Goal: Communication & Community: Answer question/provide support

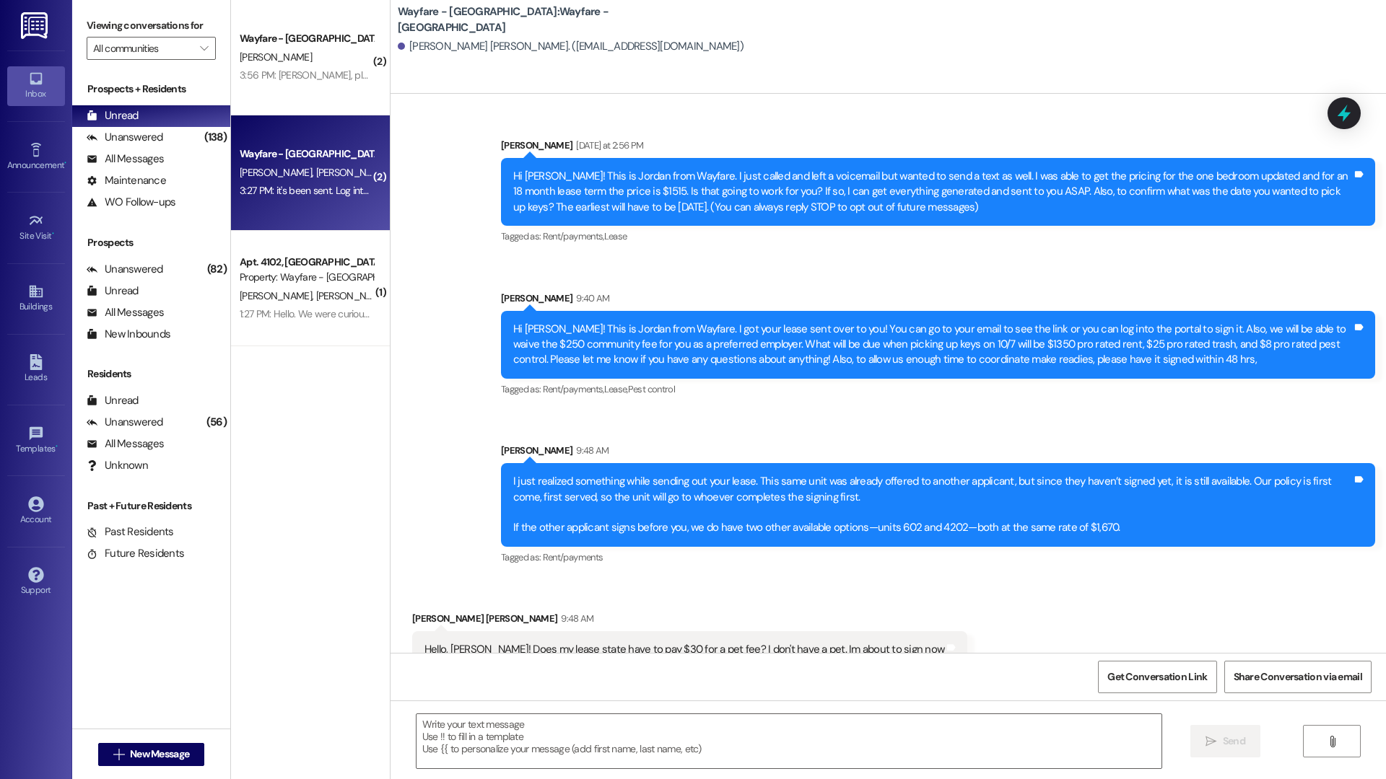
scroll to position [546, 0]
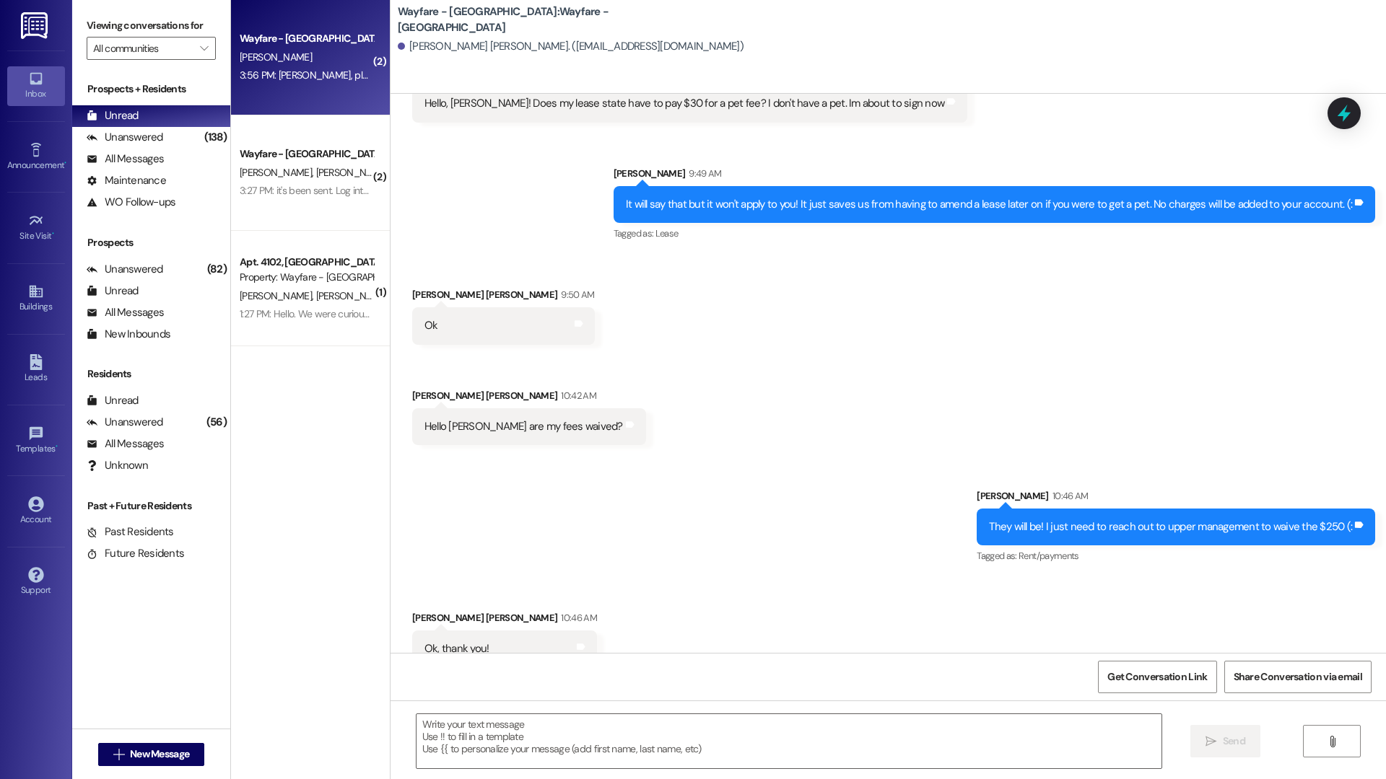
click at [324, 102] on div "Wayfare - Cibolo Hills Prospect D. Oneal 3:56 PM: Jordan, please email again ap…" at bounding box center [310, 57] width 159 height 115
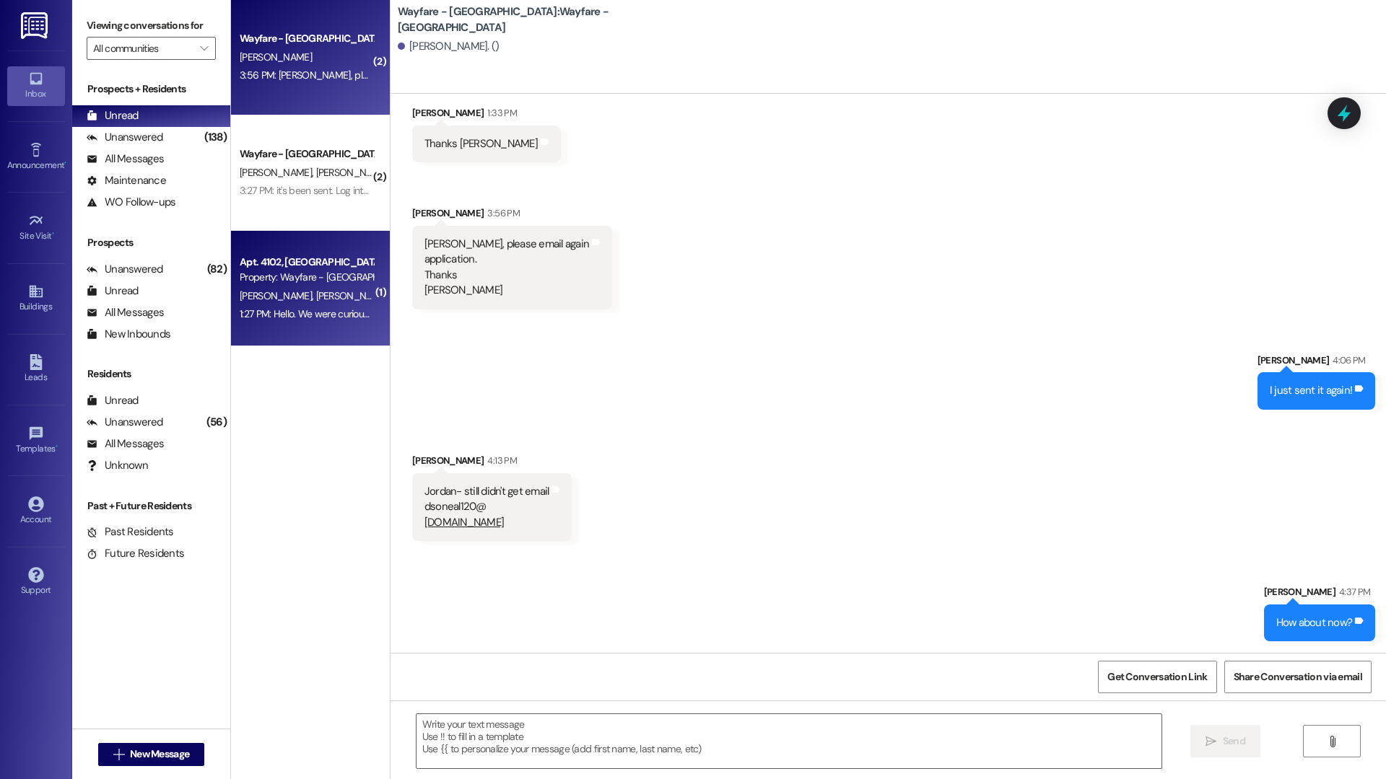
click at [324, 306] on div "1:27 PM: Hello. We were curious to know when our last payment here would be. Ou…" at bounding box center [306, 314] width 136 height 18
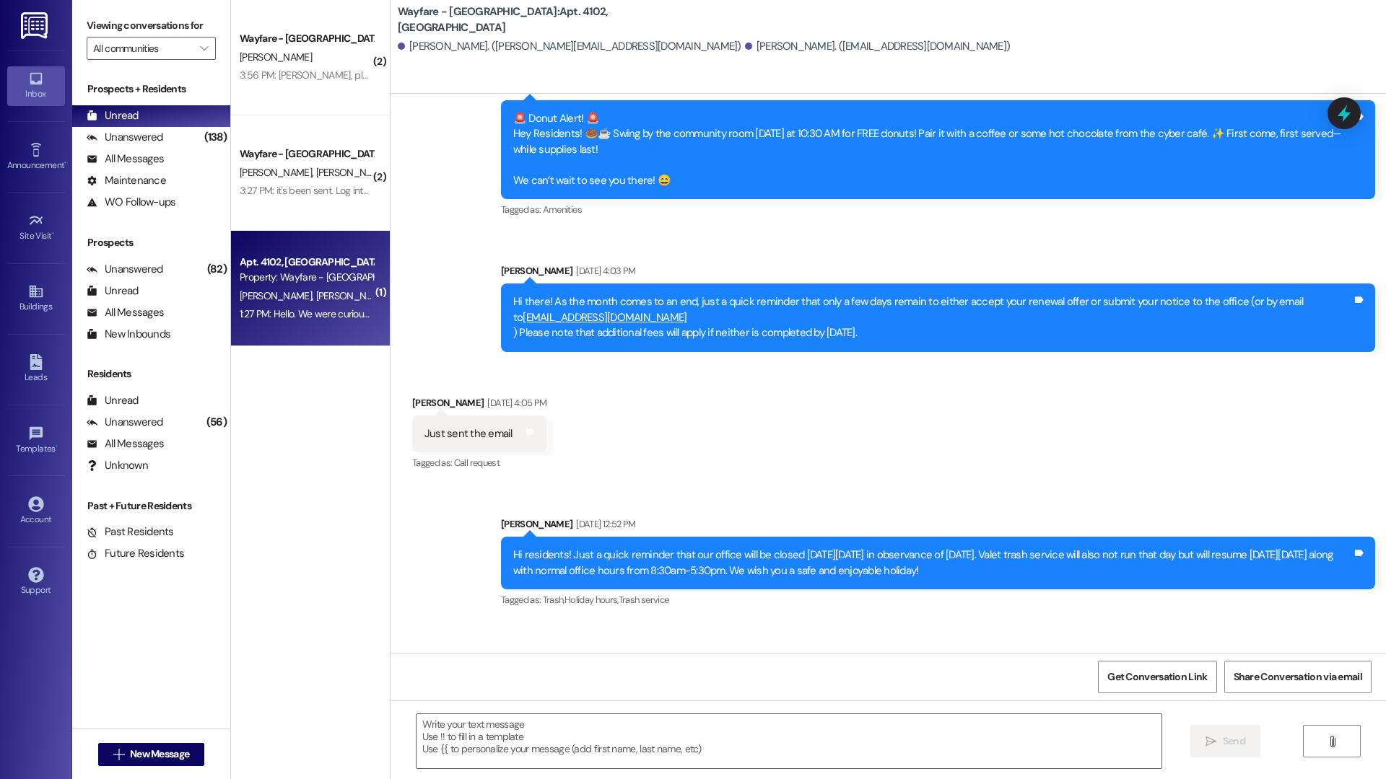
scroll to position [30962, 0]
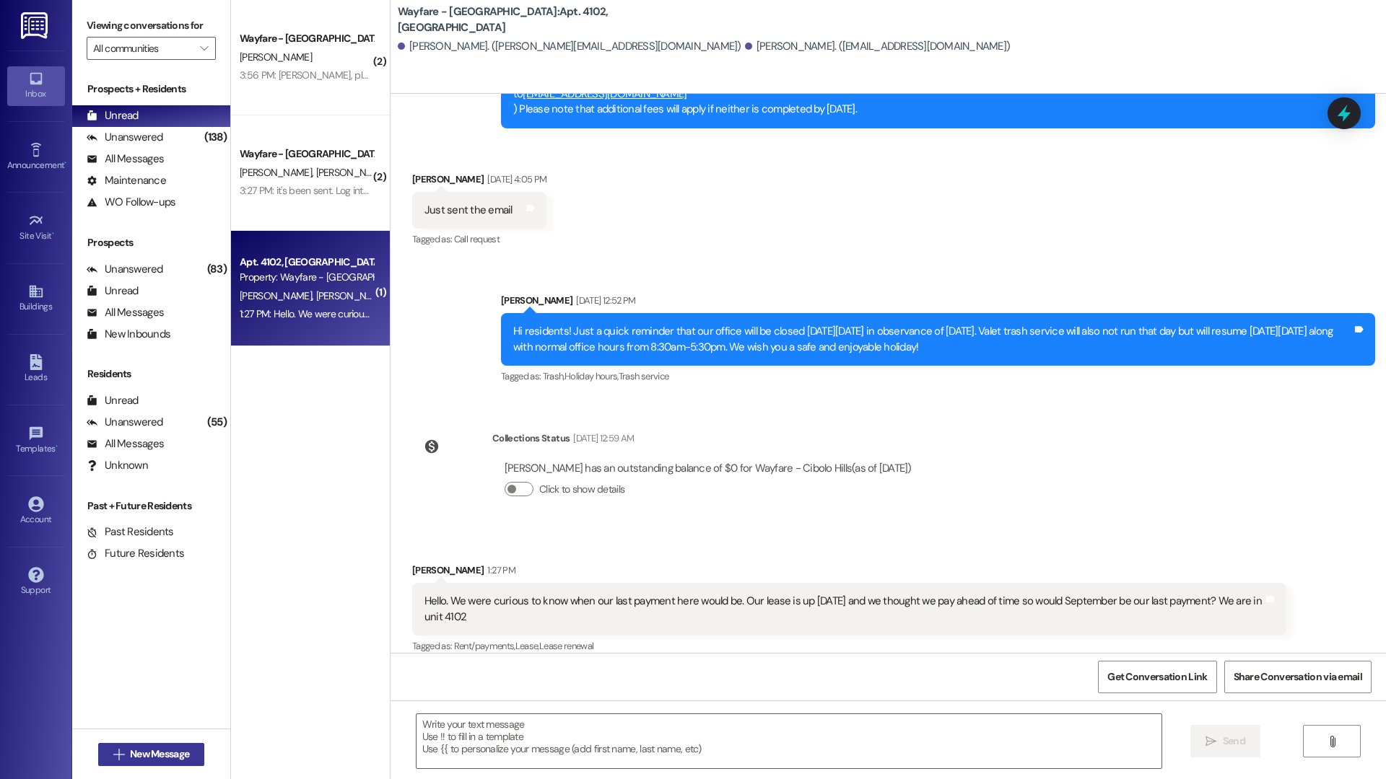
click at [145, 752] on span "New Message" at bounding box center [159, 754] width 59 height 15
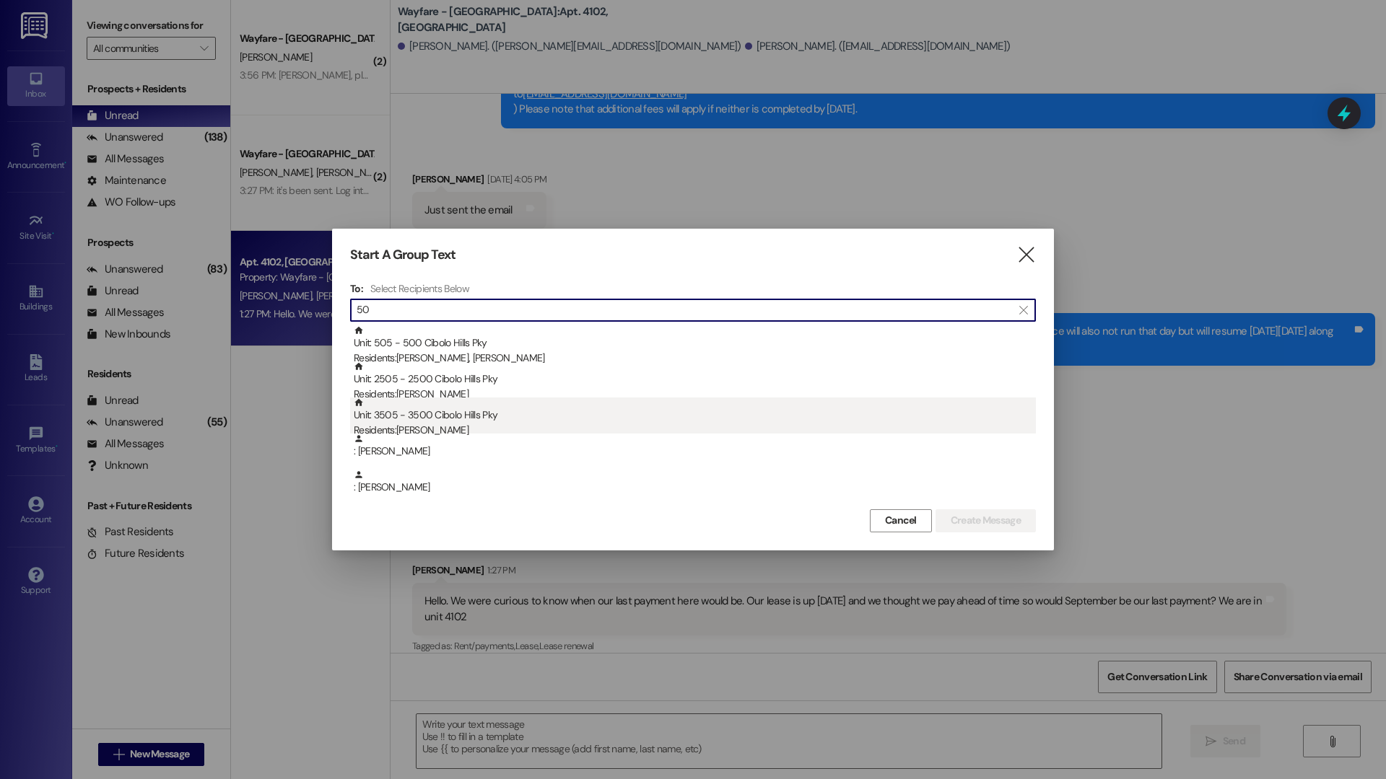
type input "5"
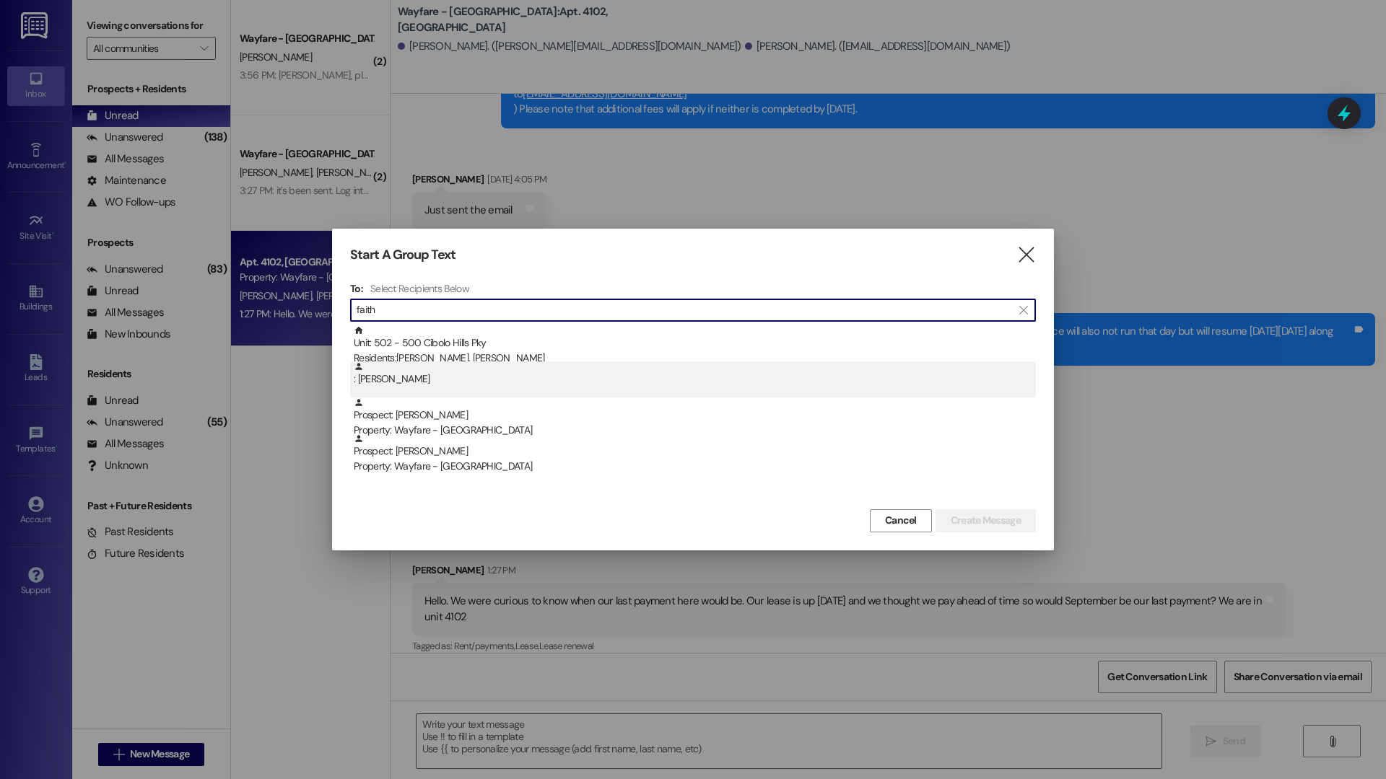
type input "faith"
click at [442, 362] on div ": Faith Bell" at bounding box center [695, 374] width 682 height 25
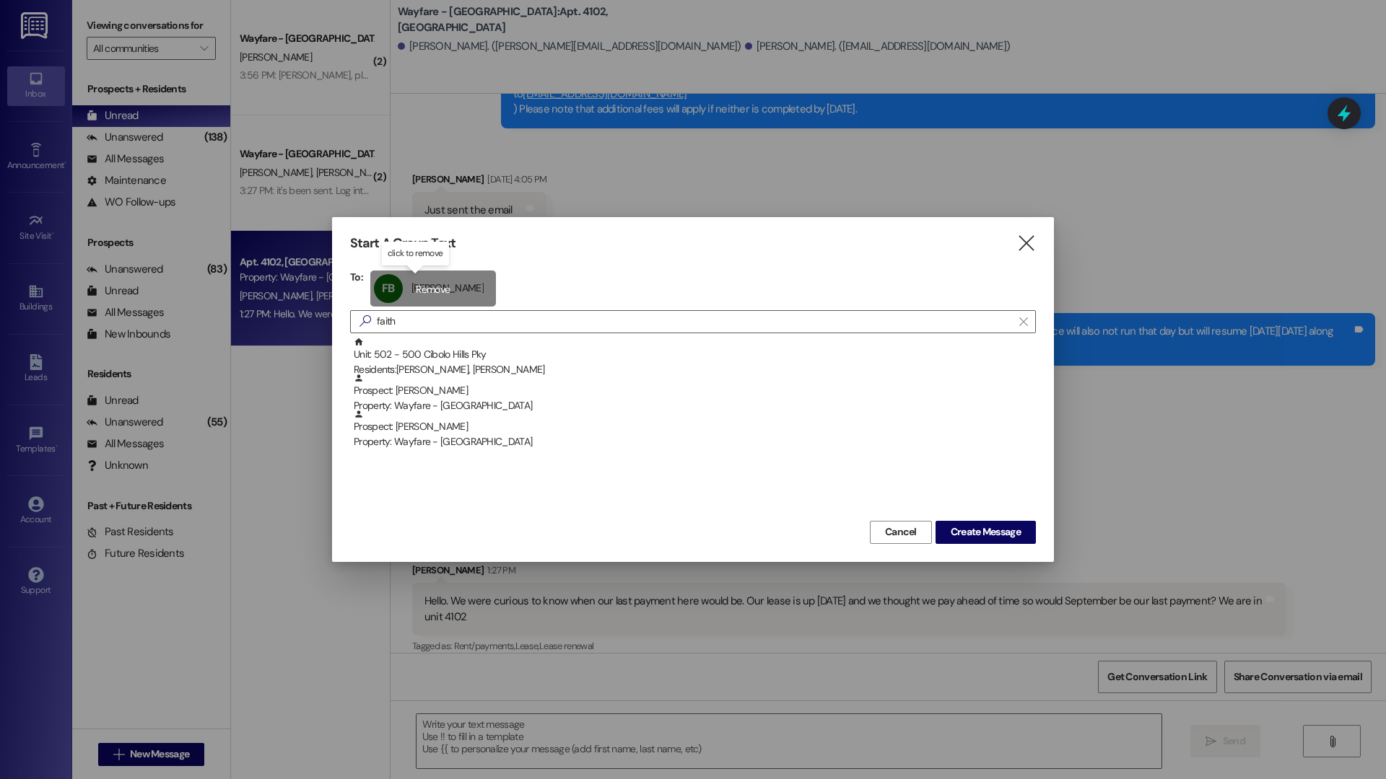
click at [398, 279] on div "FB Faith Bell Faith Bell click to remove" at bounding box center [433, 289] width 126 height 36
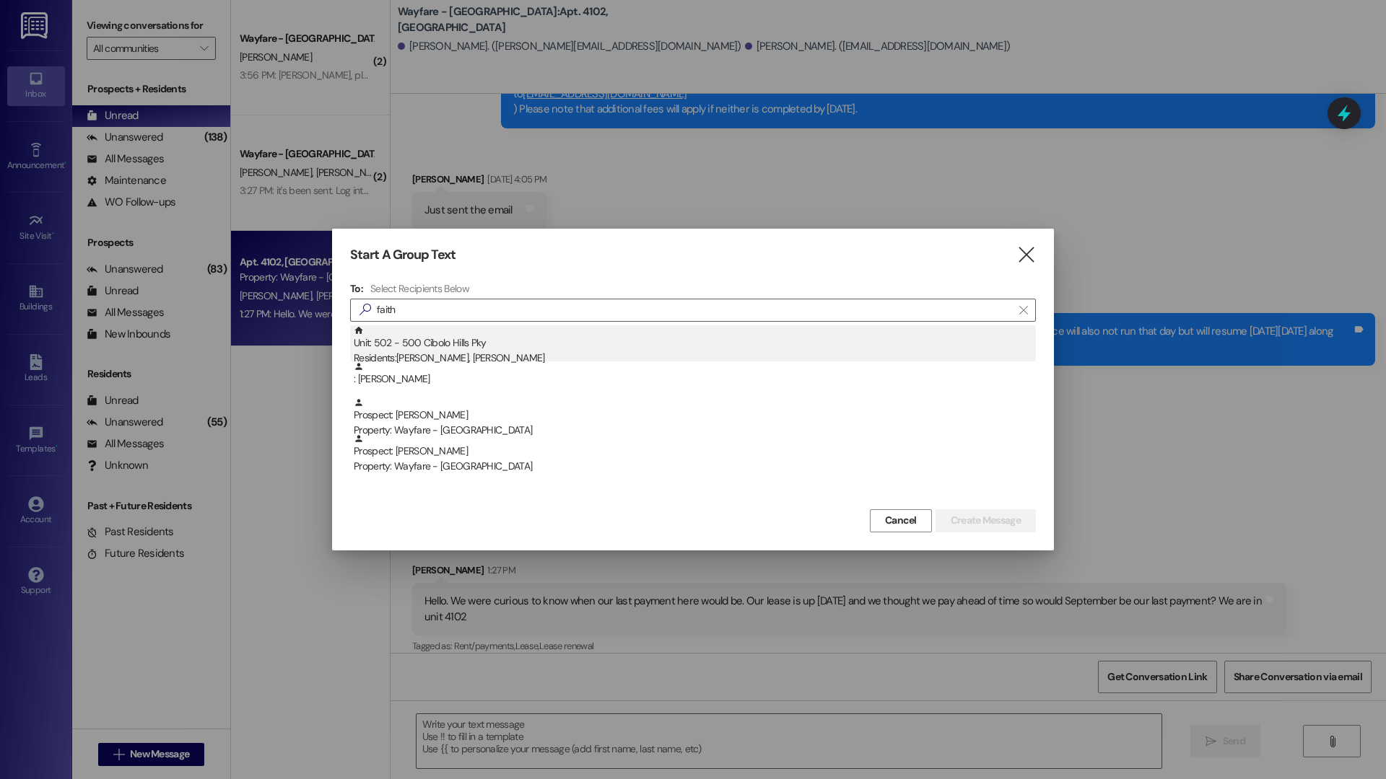
click at [448, 353] on div "Residents: Faith Bell, Grace Wright" at bounding box center [695, 358] width 682 height 15
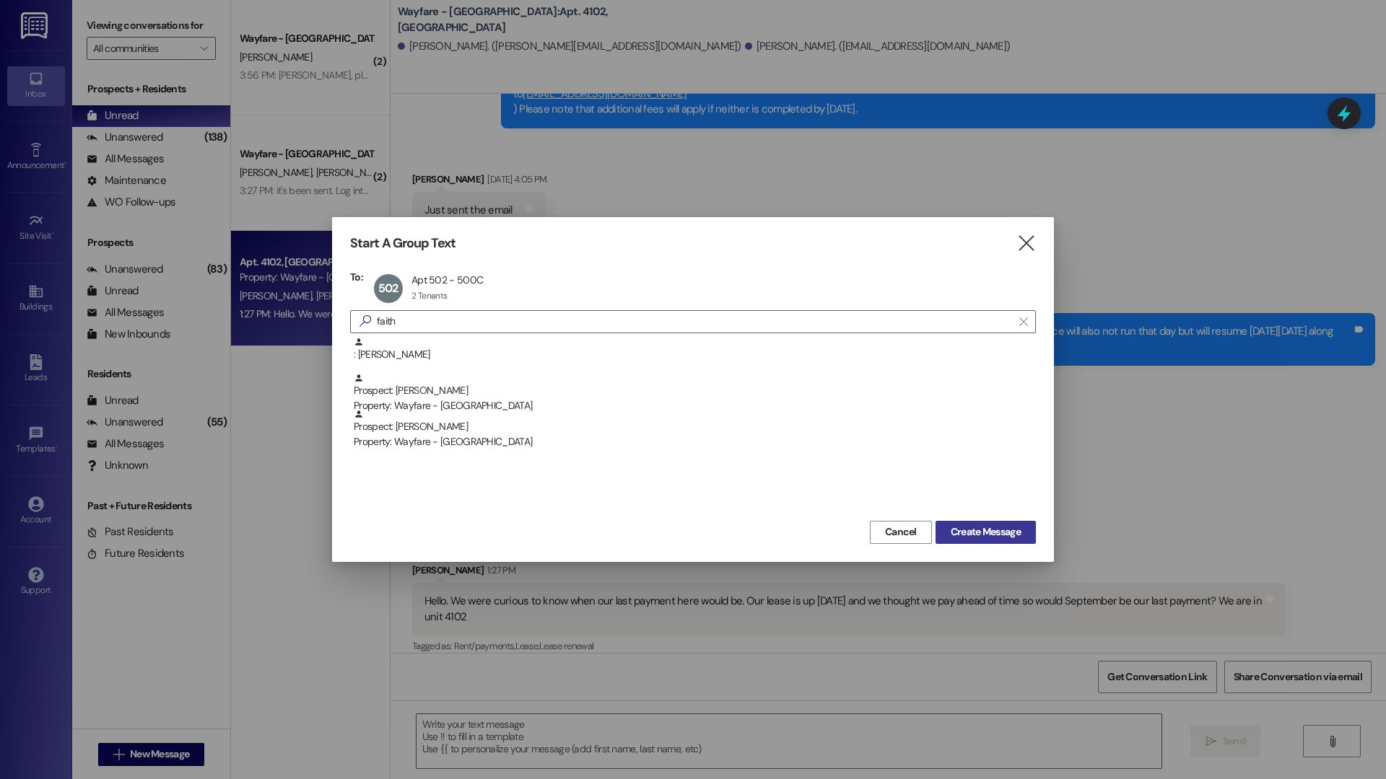
click at [1001, 530] on span "Create Message" at bounding box center [985, 532] width 70 height 15
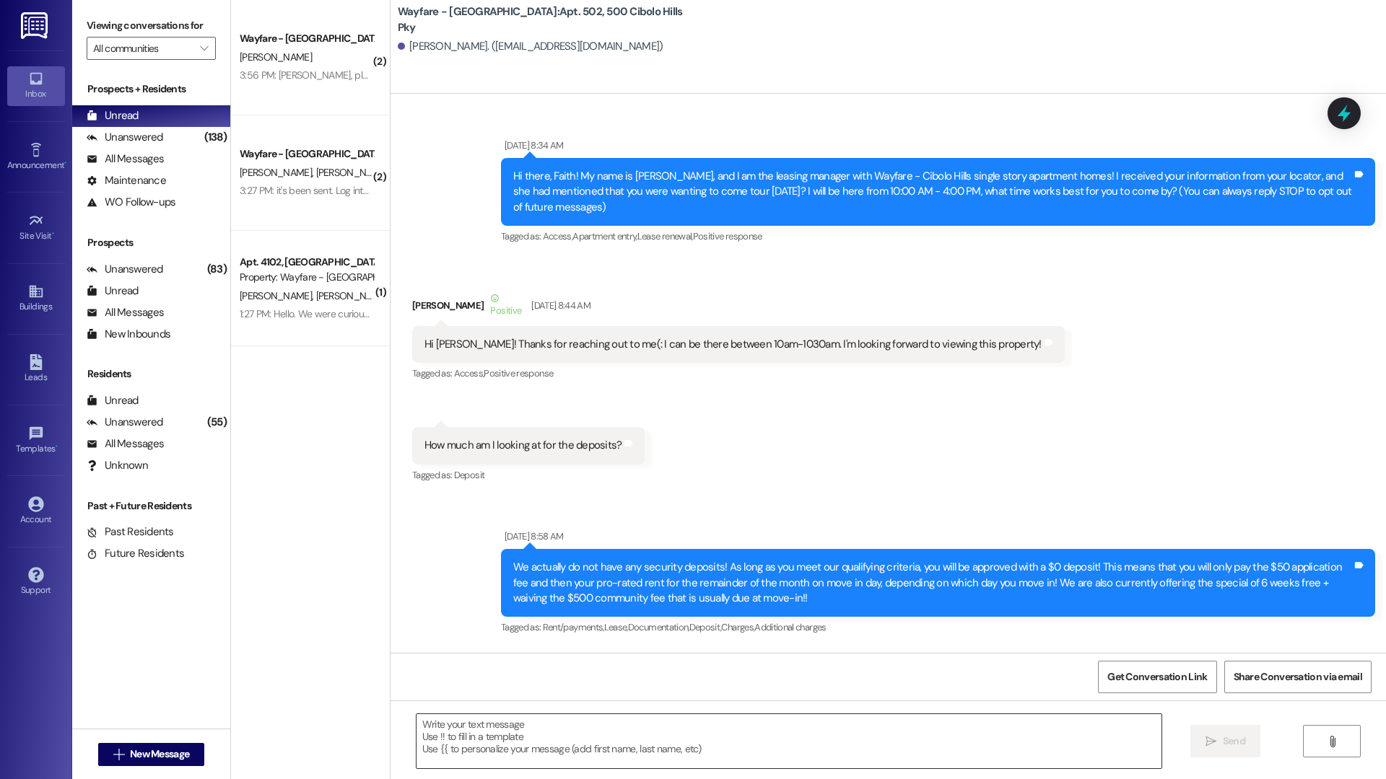
click at [740, 729] on textarea at bounding box center [788, 741] width 745 height 54
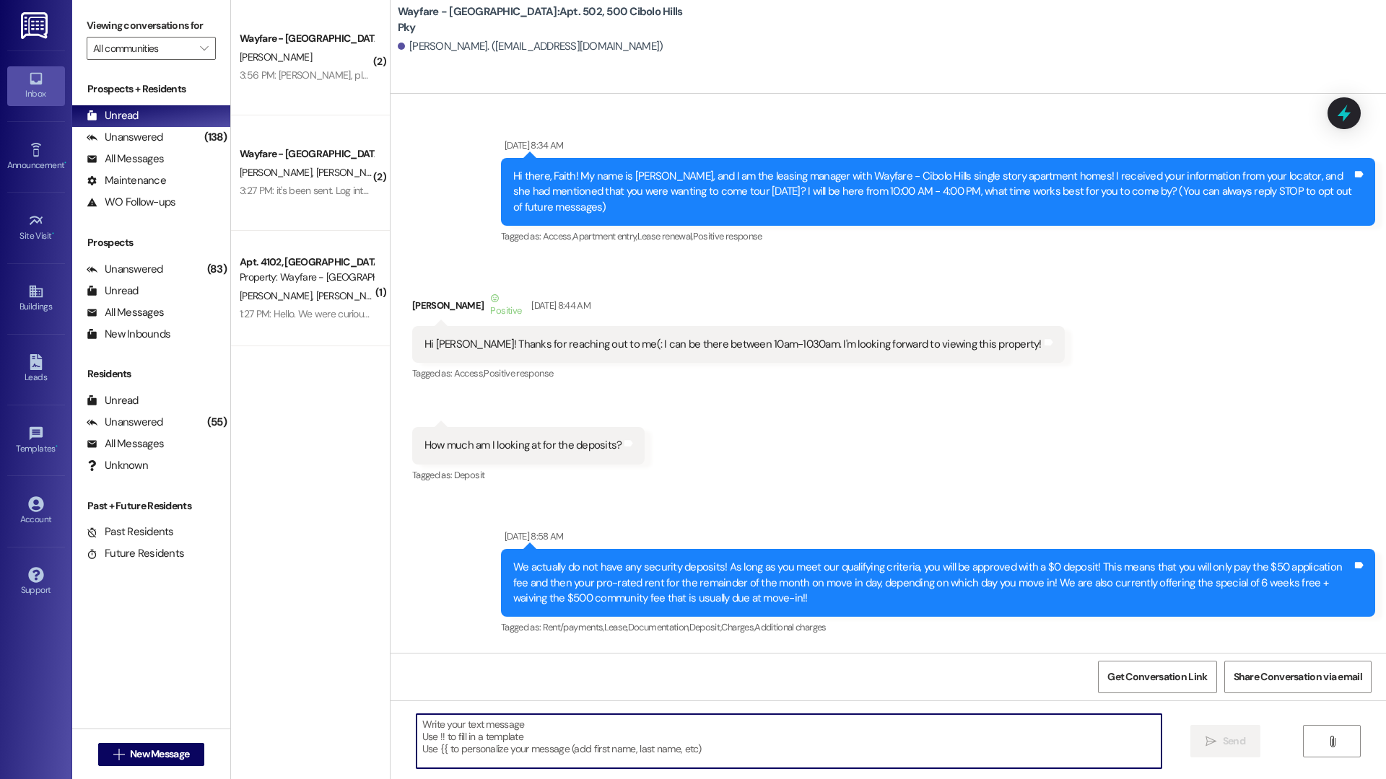
scroll to position [62043, 0]
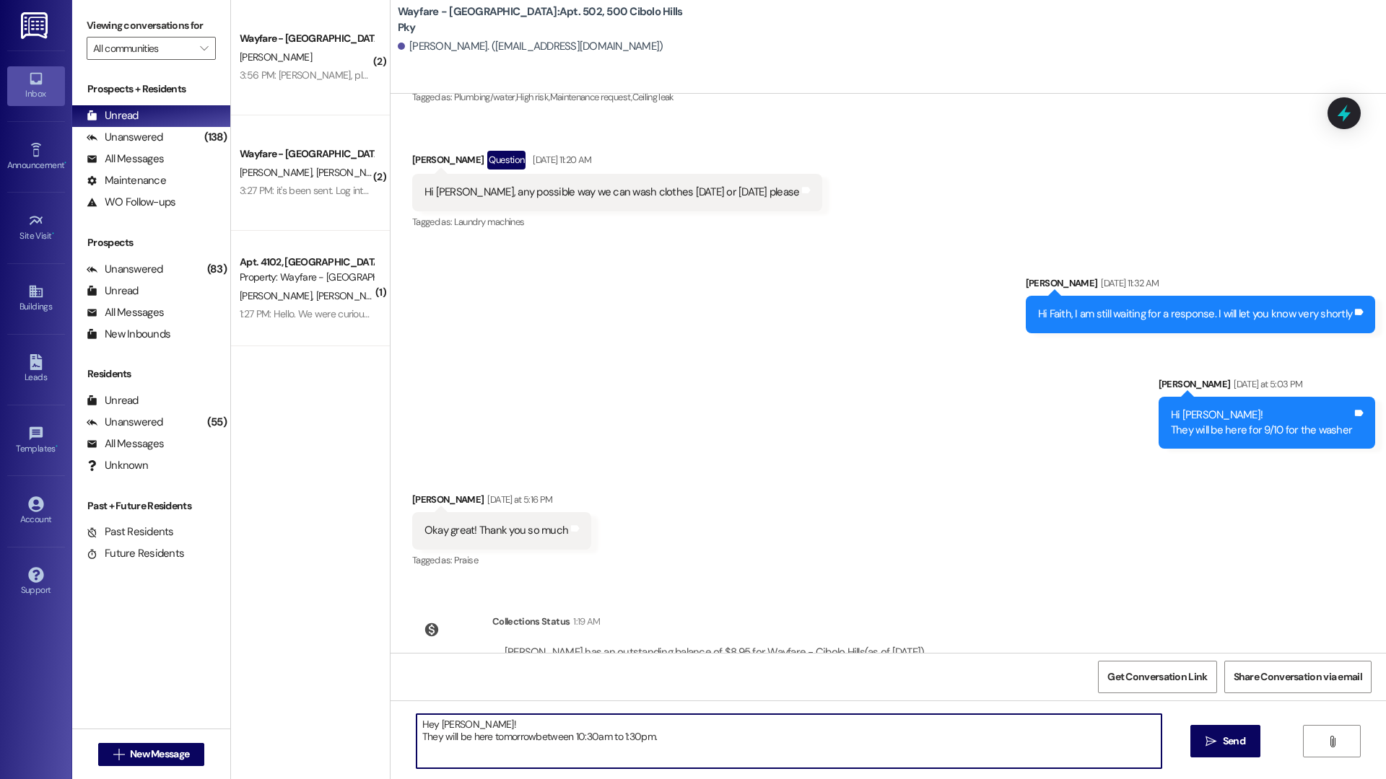
click at [523, 738] on textarea "Hey Faith! They will be here tomorrowbetween 10:30am to 1:30pm." at bounding box center [788, 741] width 745 height 54
type textarea "Hey Faith! They will be here tomorrow between 10:30am to 1:30pm."
click at [1230, 743] on span "Send" at bounding box center [1234, 741] width 22 height 15
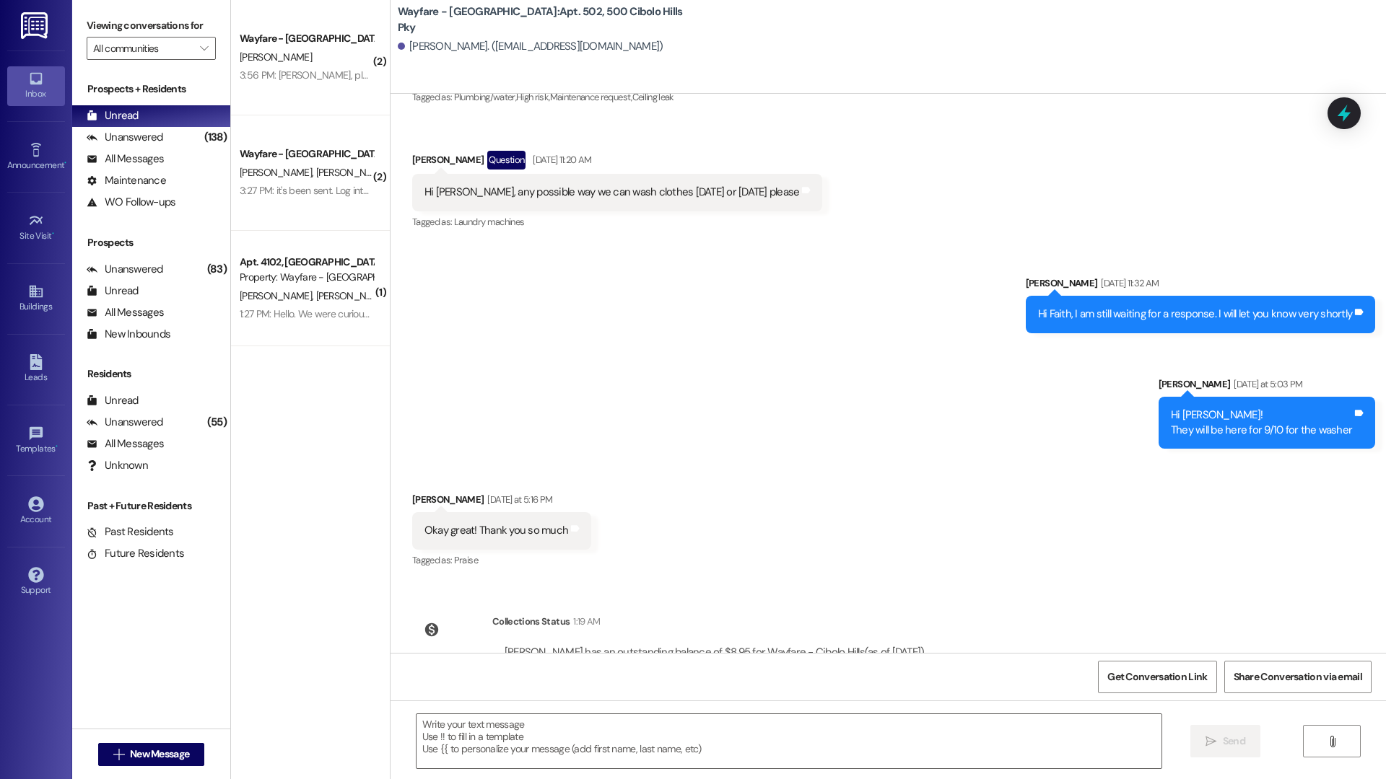
scroll to position [61909, 0]
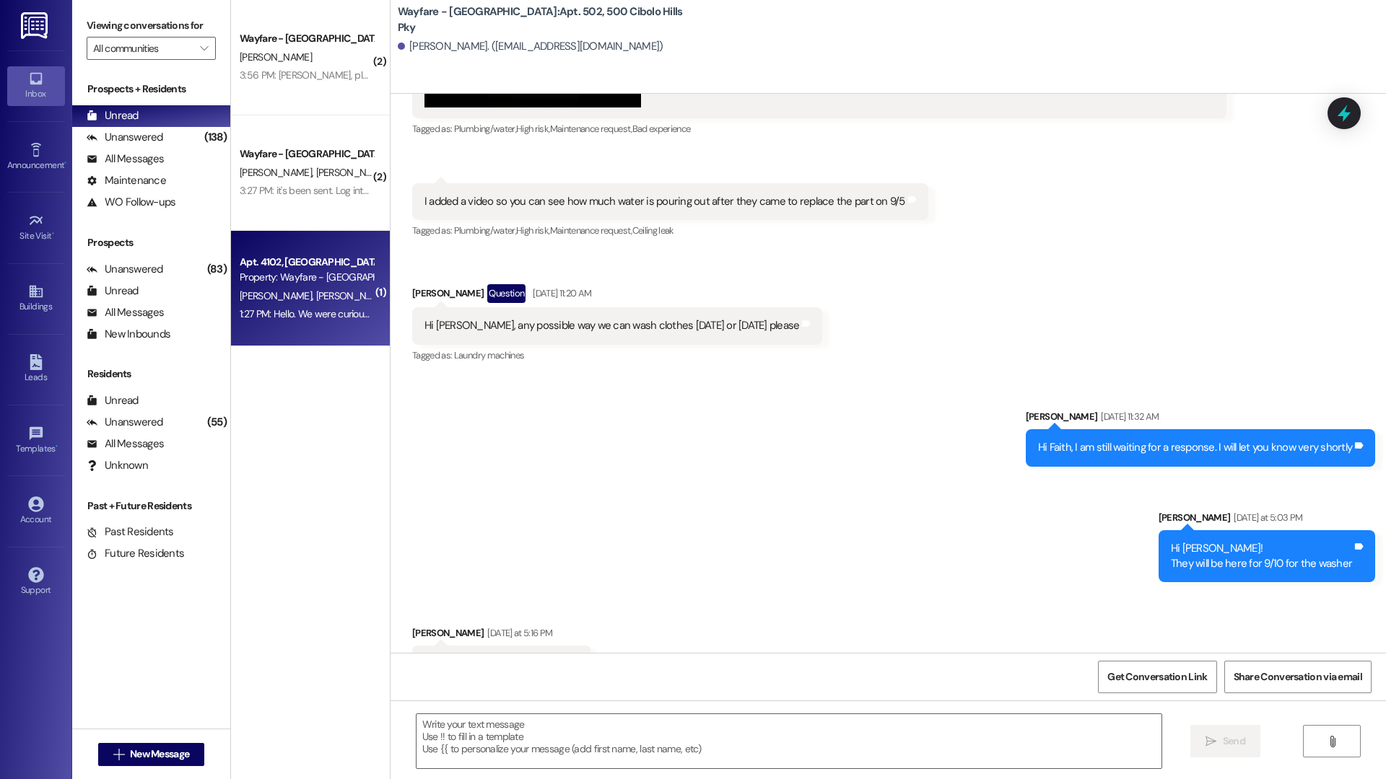
click at [320, 284] on div "Property: Wayfare - [GEOGRAPHIC_DATA]" at bounding box center [307, 277] width 134 height 15
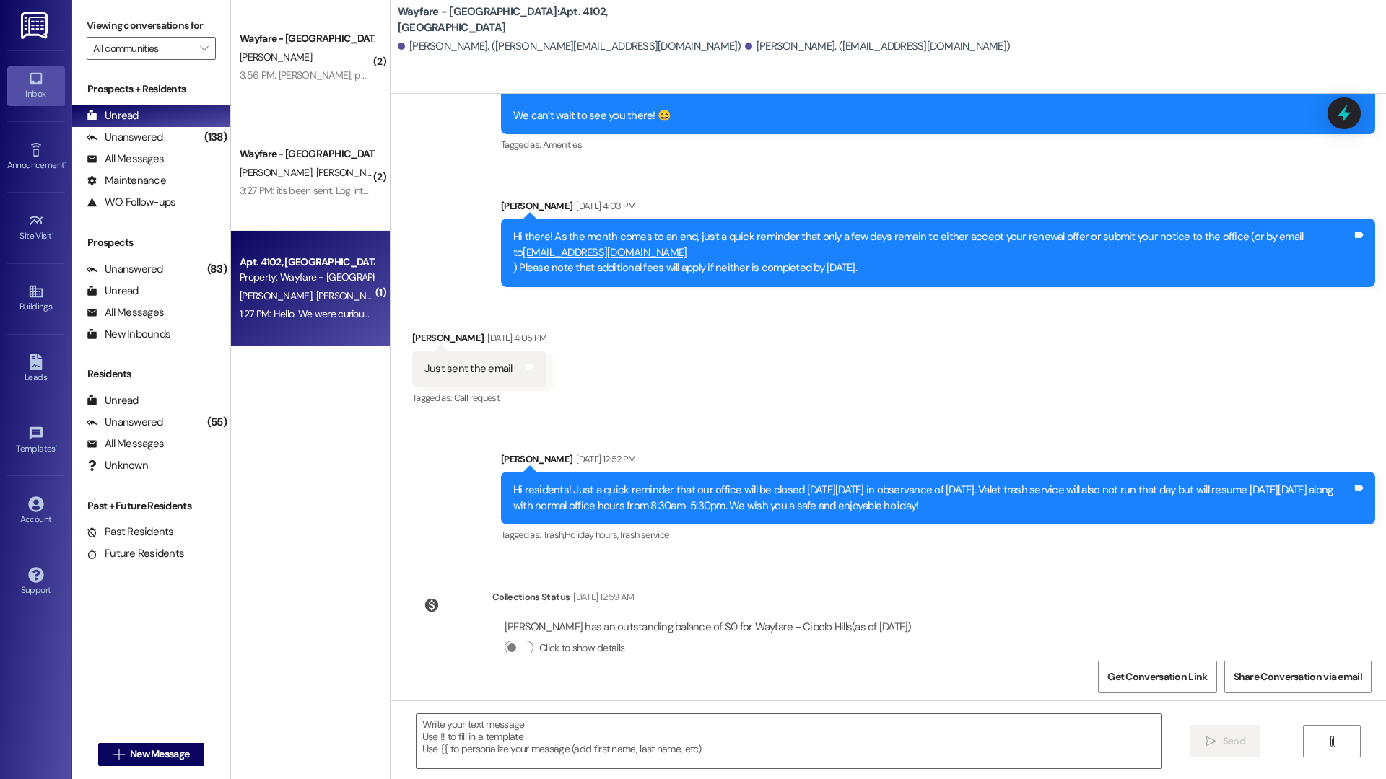
scroll to position [30962, 0]
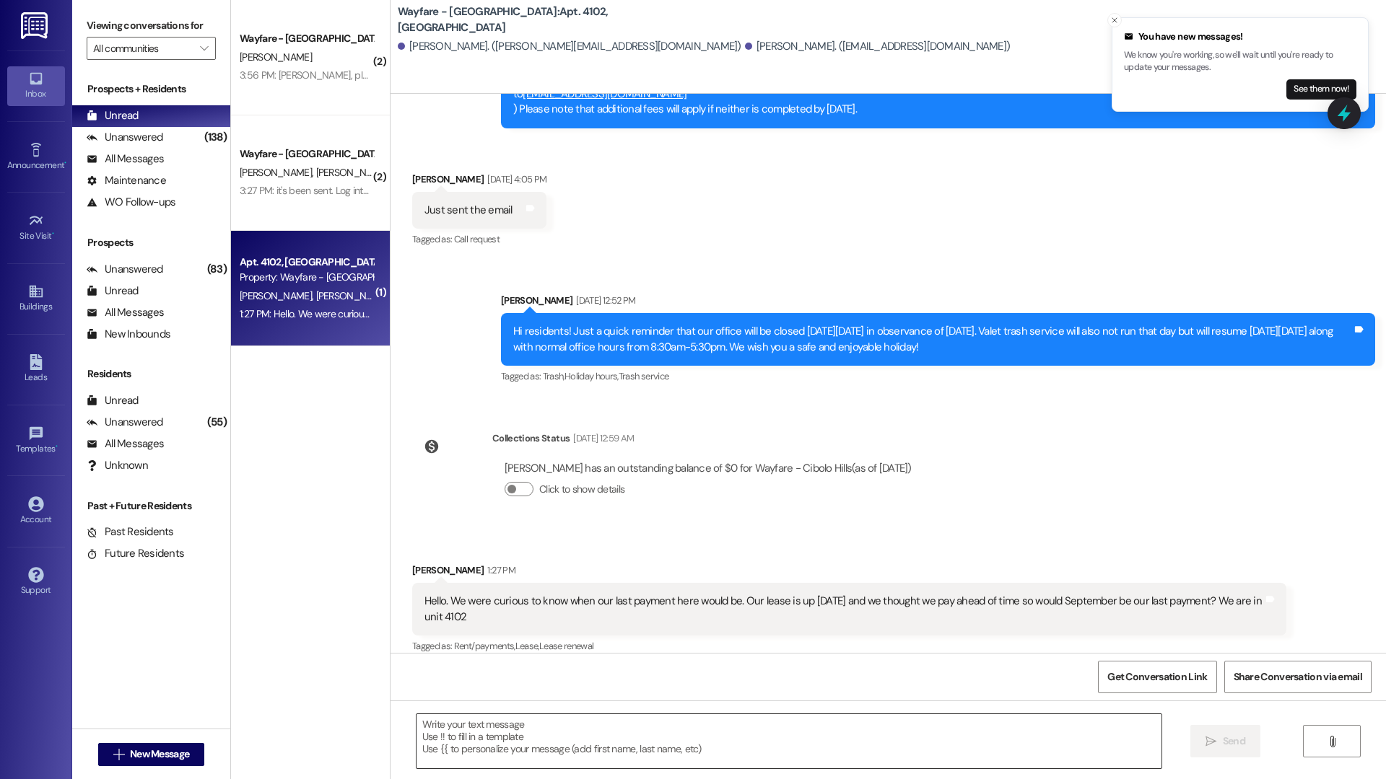
click at [476, 766] on textarea at bounding box center [788, 741] width 745 height 54
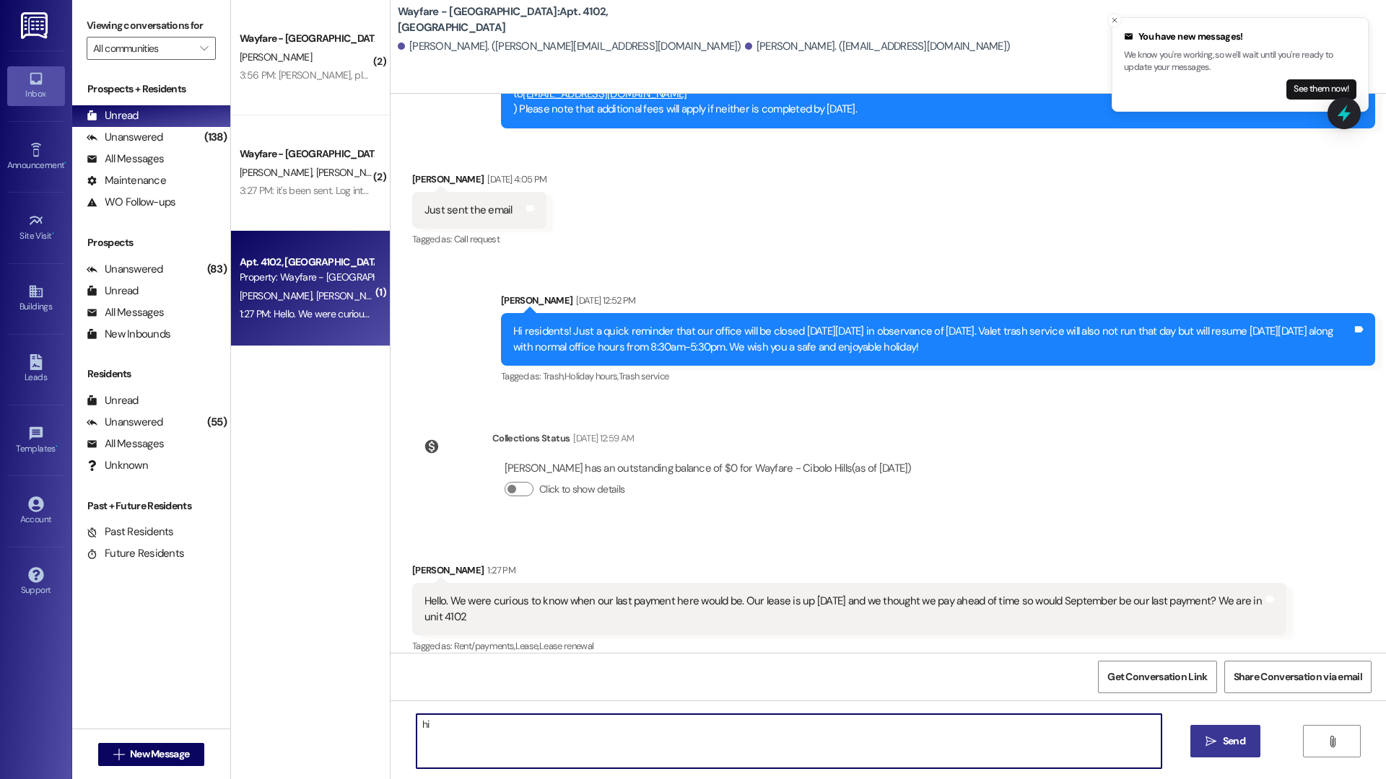
type textarea "h"
click at [778, 743] on textarea "Hi there! Once we walk the unit after you turn in keys and we move you out the …" at bounding box center [788, 741] width 745 height 54
click at [778, 741] on textarea "Hi there! Once we walk the unit after you turn in keys and we move you out the …" at bounding box center [788, 741] width 745 height 54
click at [840, 745] on textarea "Hi there! Once we walk the unit after you turn in keys and we move you out the …" at bounding box center [788, 741] width 745 height 54
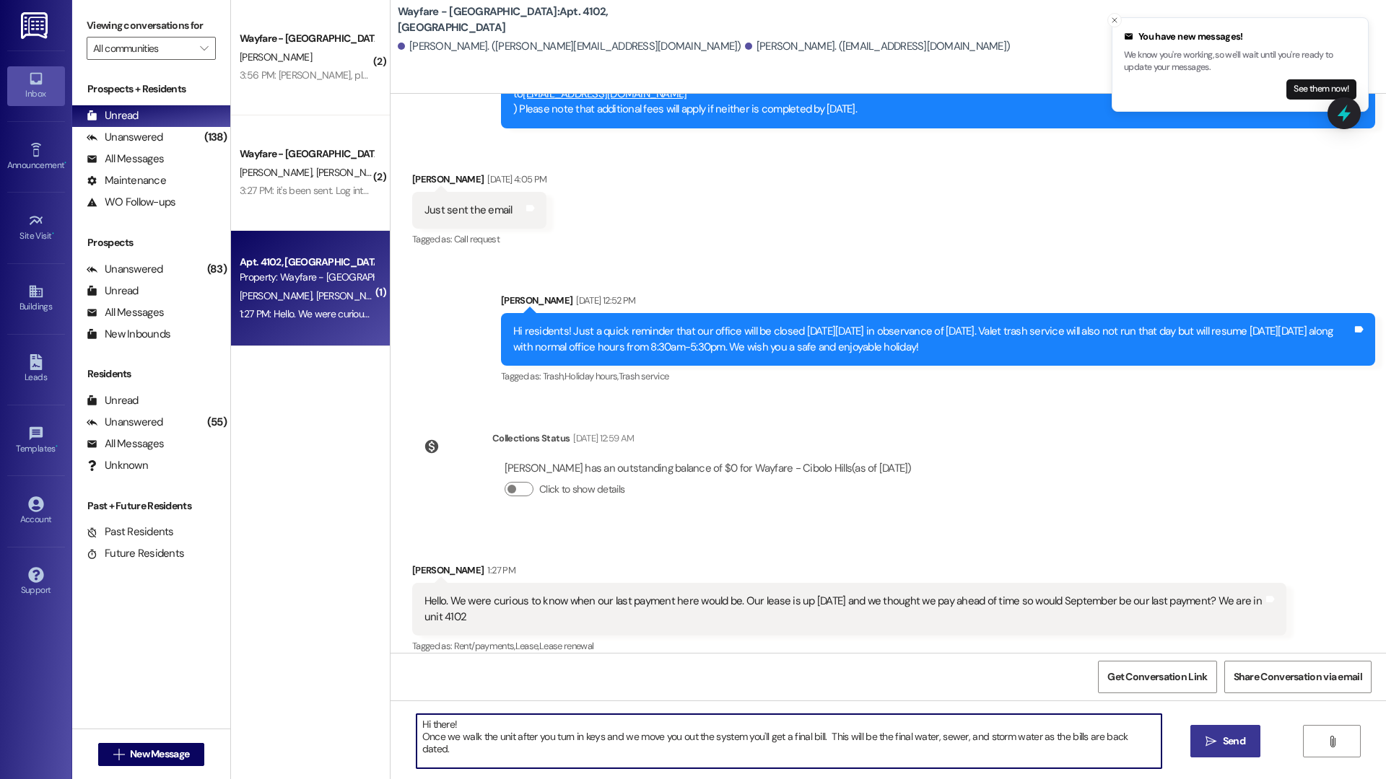
type textarea "Hi there! Once we walk the unit after you turn in keys and we move you out the …"
click at [1215, 746] on span " Send" at bounding box center [1224, 741] width 45 height 15
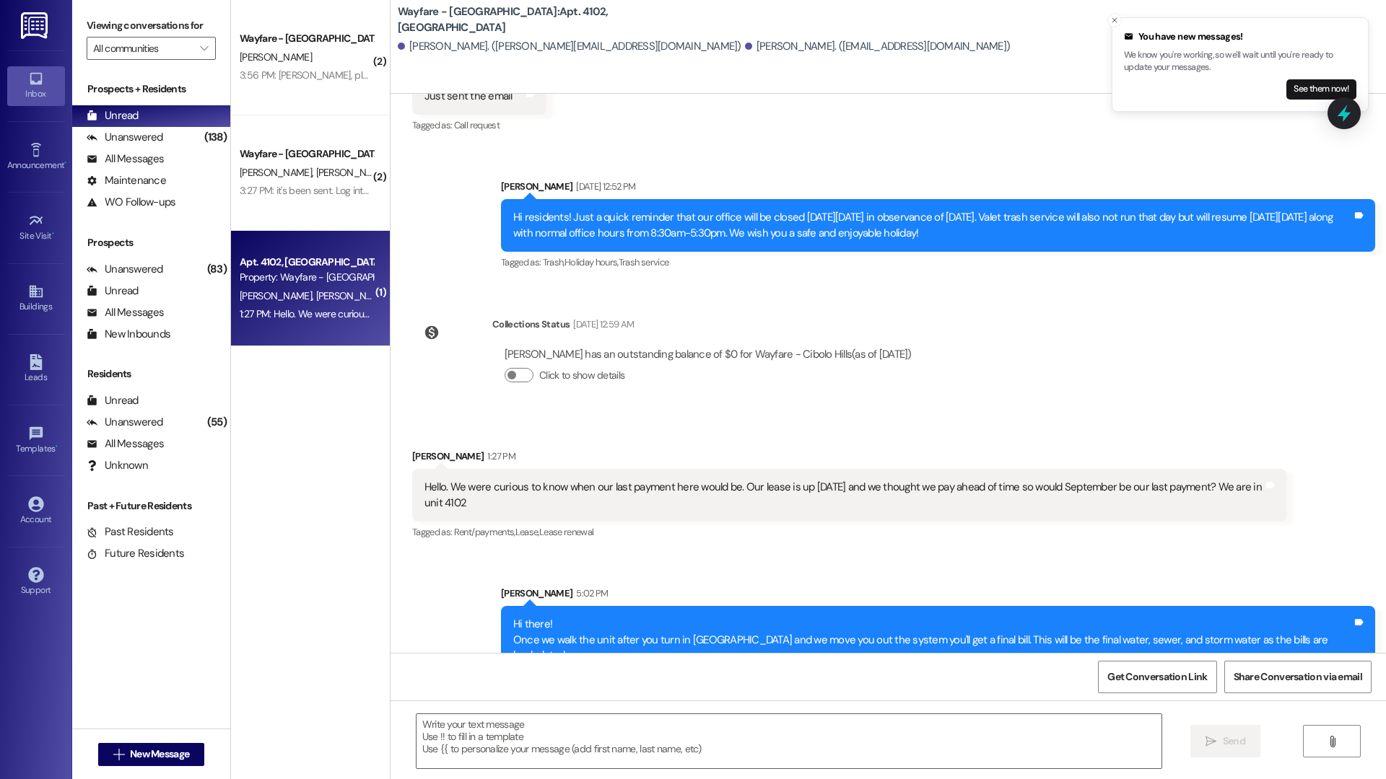
scroll to position [31078, 0]
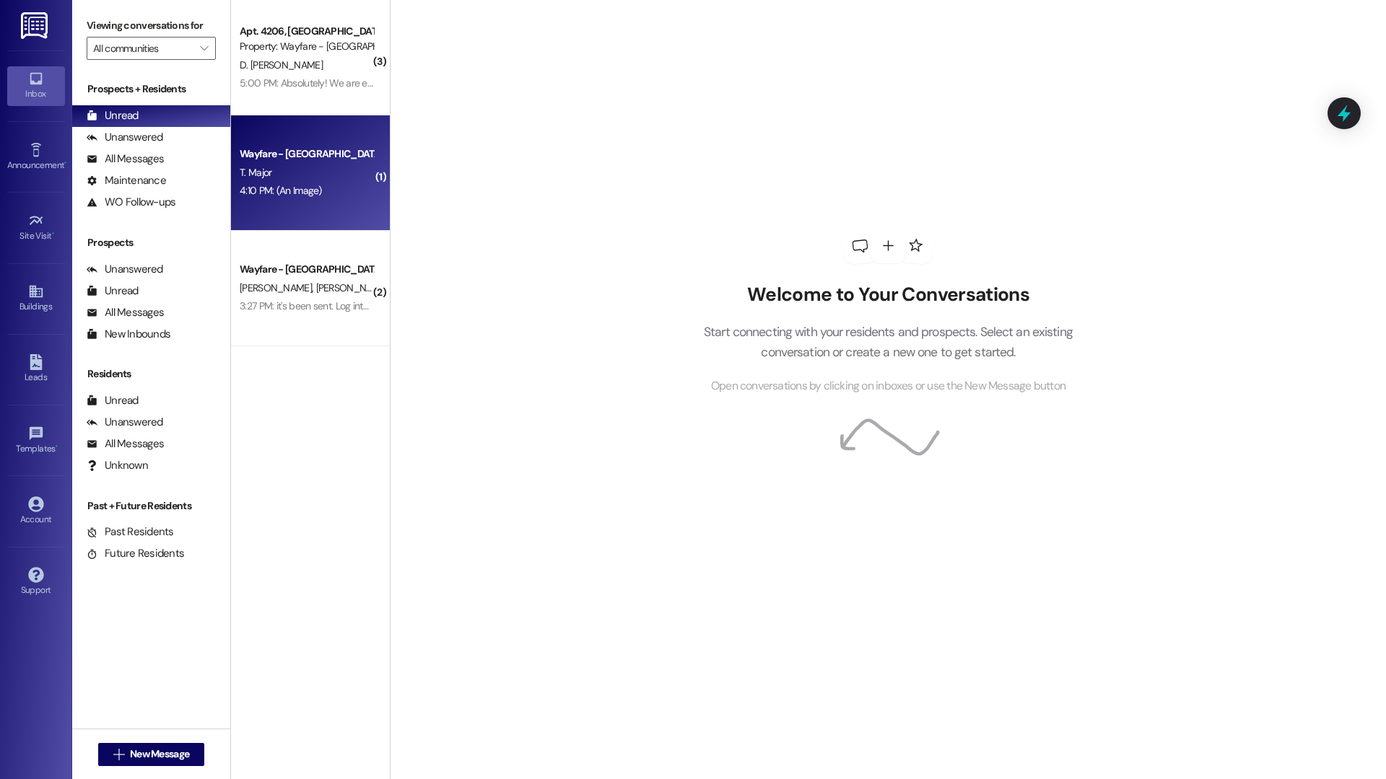
click at [276, 185] on div "4:10 PM: (An Image) 4:10 PM: (An Image)" at bounding box center [281, 190] width 82 height 13
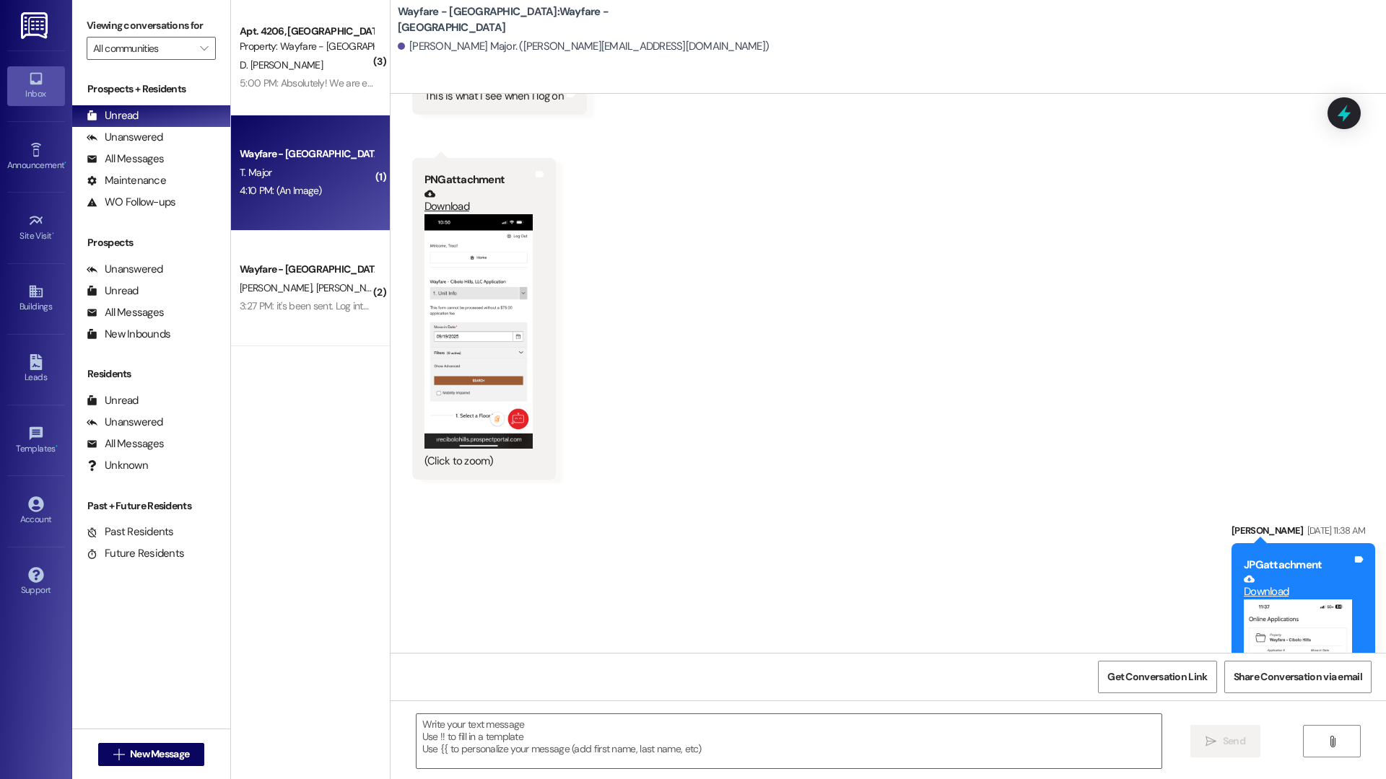
scroll to position [1193, 0]
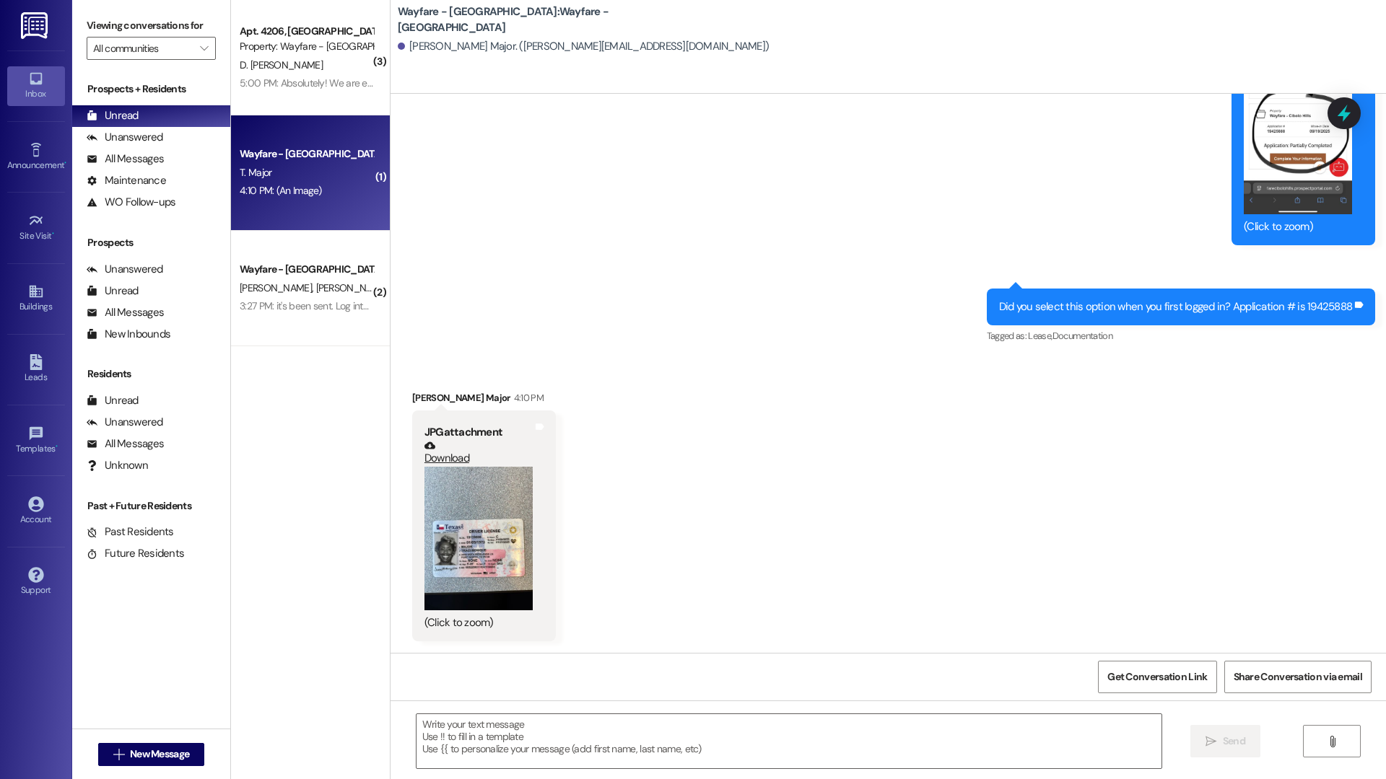
click at [477, 546] on button "Zoom image" at bounding box center [478, 539] width 108 height 144
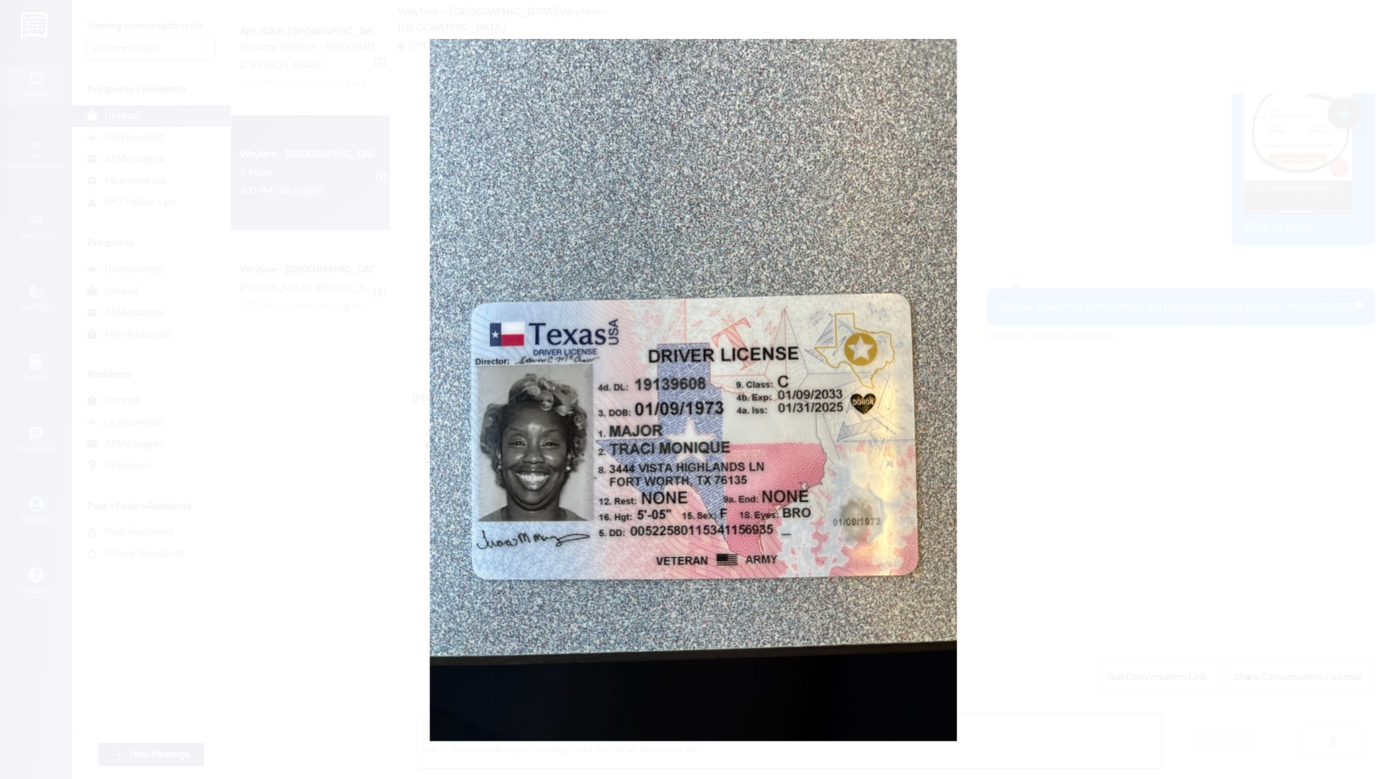
click at [1114, 456] on button "Unzoom image" at bounding box center [693, 389] width 1386 height 779
